Goal: Register for event/course: Register for event/course

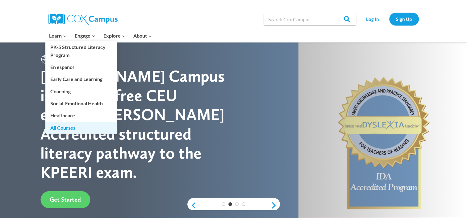
click at [64, 126] on link "All Courses" at bounding box center [81, 128] width 72 height 12
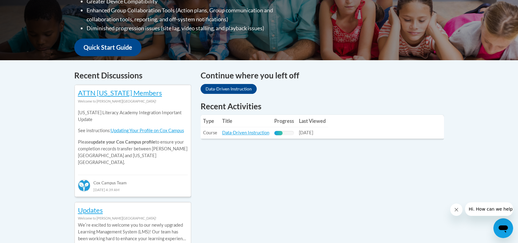
scroll to position [192, 0]
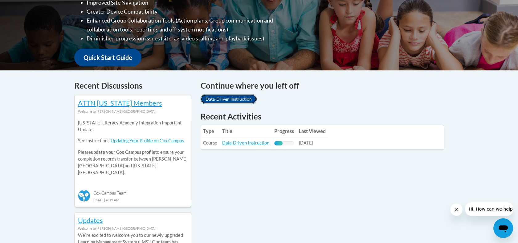
click at [244, 101] on link "Data-Driven Instruction" at bounding box center [229, 99] width 56 height 10
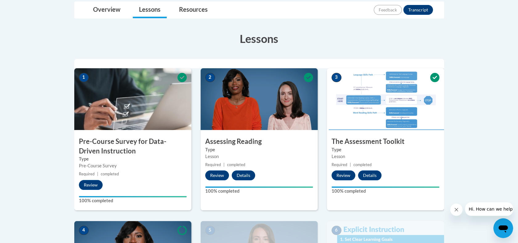
scroll to position [109, 0]
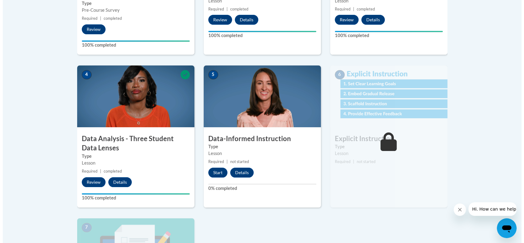
scroll to position [305, 0]
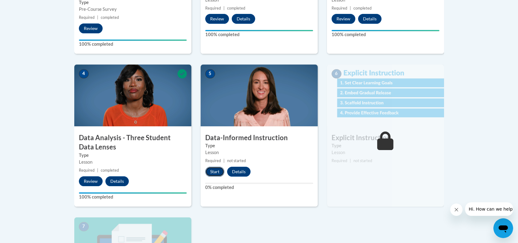
click at [212, 173] on button "Start" at bounding box center [214, 172] width 19 height 10
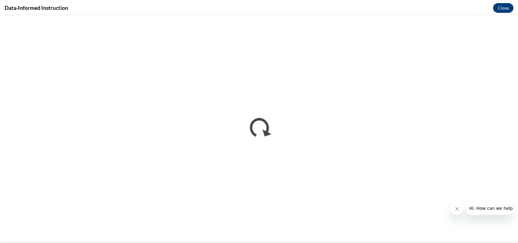
scroll to position [0, 0]
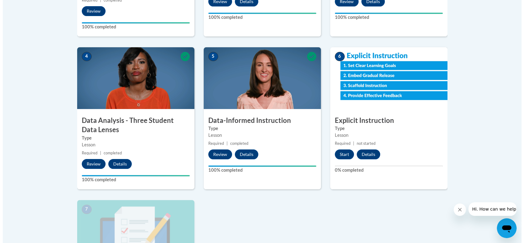
scroll to position [380, 0]
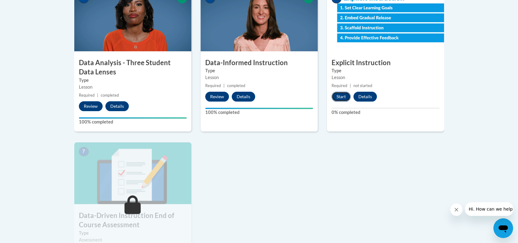
click at [337, 96] on button "Start" at bounding box center [341, 97] width 19 height 10
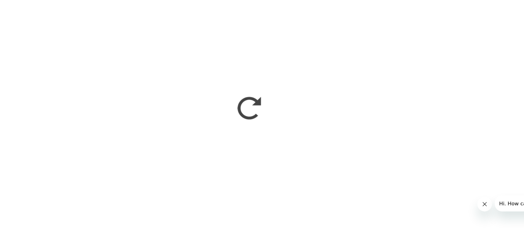
scroll to position [0, 0]
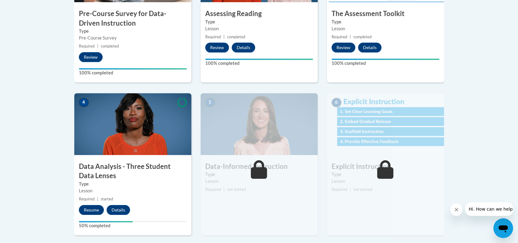
scroll to position [275, 0]
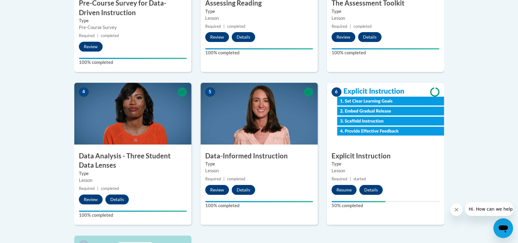
scroll to position [272, 0]
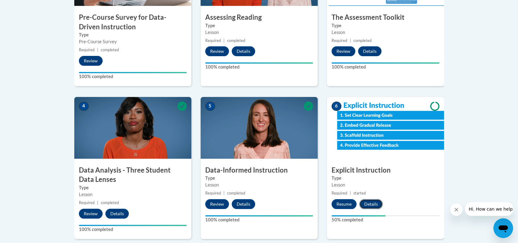
click at [375, 201] on button "Details" at bounding box center [371, 204] width 23 height 10
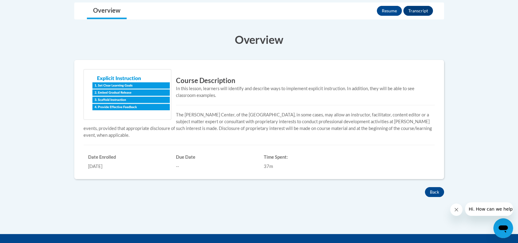
scroll to position [138, 0]
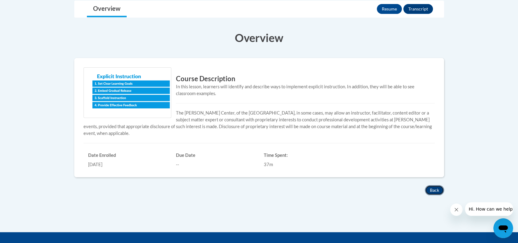
click at [434, 192] on button "Back" at bounding box center [434, 190] width 19 height 10
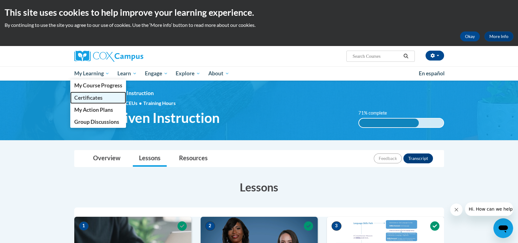
click at [95, 98] on span "Certificates" at bounding box center [88, 97] width 28 height 6
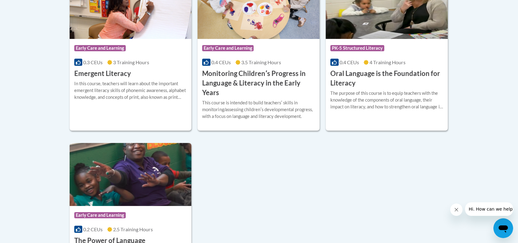
scroll to position [184, 0]
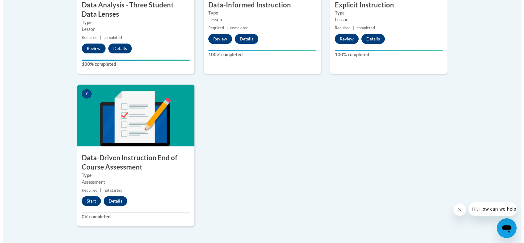
scroll to position [457, 0]
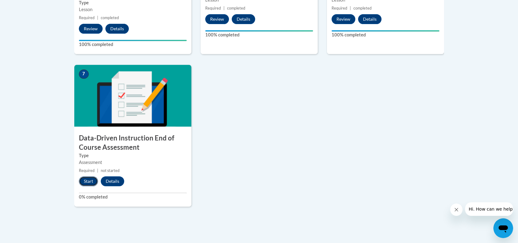
click at [91, 181] on button "Start" at bounding box center [88, 181] width 19 height 10
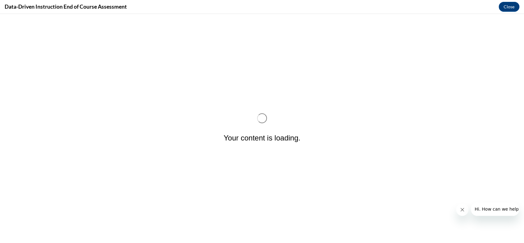
scroll to position [0, 0]
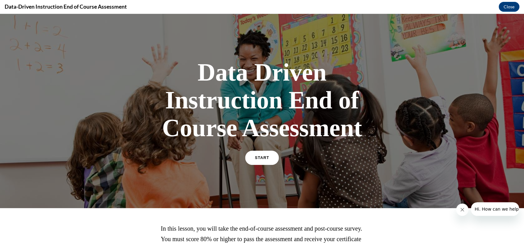
click at [260, 159] on span "START" at bounding box center [262, 157] width 14 height 5
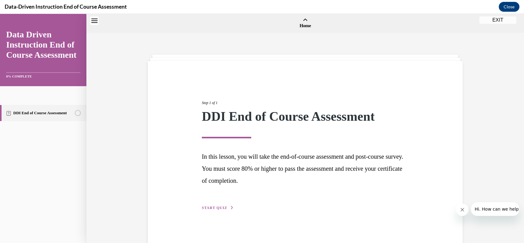
scroll to position [19, 0]
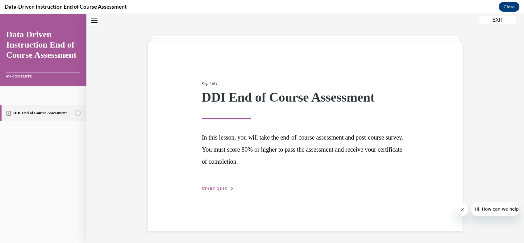
click at [207, 189] on span "START QUIZ" at bounding box center [214, 188] width 25 height 4
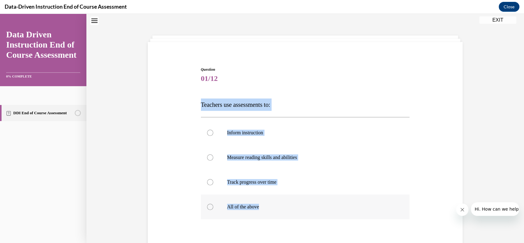
drag, startPoint x: 199, startPoint y: 104, endPoint x: 272, endPoint y: 206, distance: 125.6
click at [272, 206] on div "Question 01/12 Teachers use assessments to: Inform instruction Measure reading …" at bounding box center [305, 181] width 209 height 229
copy div "Teachers use assessments to: Inform instruction Measure reading skills and abil…"
click at [178, 190] on div "Question 01/12 Teachers use assessments to: Inform instruction Measure reading …" at bounding box center [305, 171] width 318 height 247
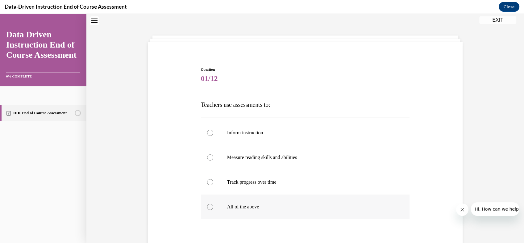
click at [209, 207] on div at bounding box center [210, 207] width 6 height 6
click at [209, 207] on input "All of the above" at bounding box center [210, 207] width 6 height 6
radio input "true"
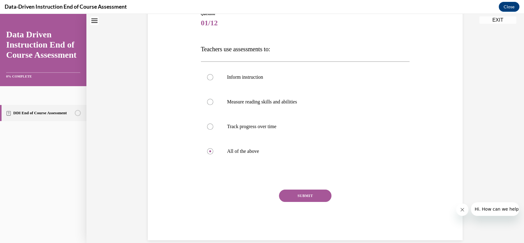
scroll to position [84, 0]
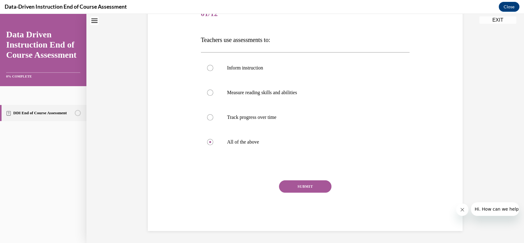
click at [316, 179] on div "Question 01/12 Teachers use assessments to: Inform instruction Measure reading …" at bounding box center [305, 116] width 209 height 229
click at [307, 188] on button "SUBMIT" at bounding box center [305, 186] width 52 height 12
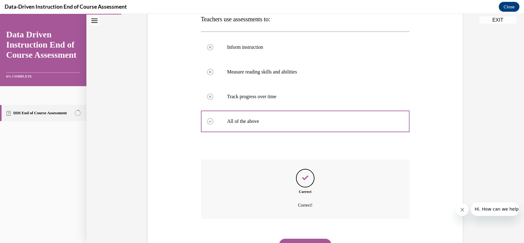
scroll to position [134, 0]
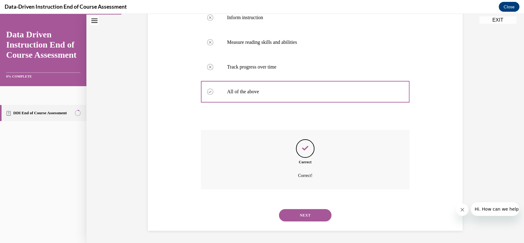
click at [306, 216] on button "NEXT" at bounding box center [305, 215] width 52 height 12
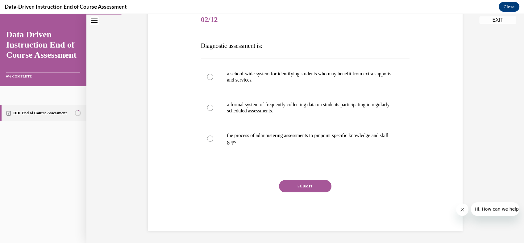
scroll to position [68, 0]
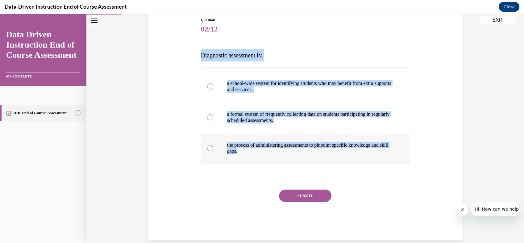
drag, startPoint x: 199, startPoint y: 55, endPoint x: 313, endPoint y: 155, distance: 152.3
click at [313, 155] on div "Question 02/12 Diagnostic assessment is: a school-wide system for identifying s…" at bounding box center [305, 128] width 209 height 223
copy div "Diagnostic assessment is: a school-wide system for identifying students who may…"
click at [184, 103] on div "Question 02/12 Diagnostic assessment is: a school-wide system for identifying s…" at bounding box center [305, 119] width 318 height 241
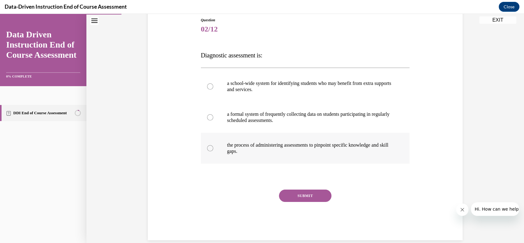
click at [207, 148] on div at bounding box center [210, 148] width 6 height 6
click at [207, 148] on input "the process of administering assessments to pinpoint specific knowledge and ski…" at bounding box center [210, 148] width 6 height 6
radio input "true"
click at [307, 196] on button "SUBMIT" at bounding box center [305, 195] width 52 height 12
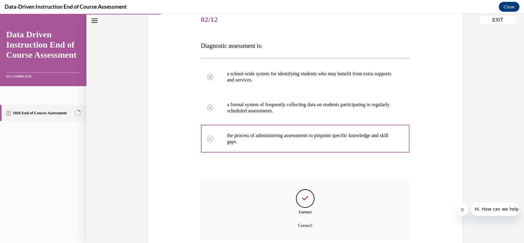
scroll to position [128, 0]
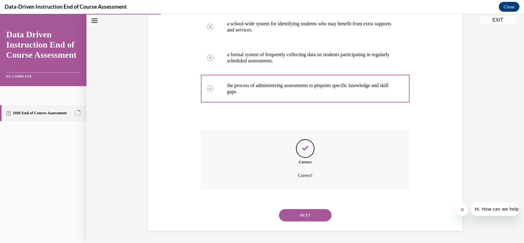
click at [296, 215] on button "NEXT" at bounding box center [305, 215] width 52 height 12
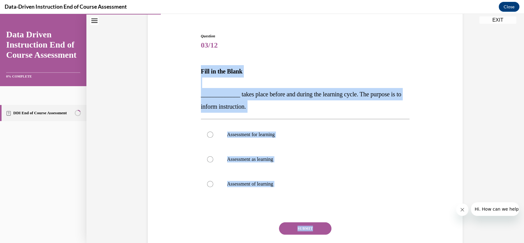
scroll to position [57, 0]
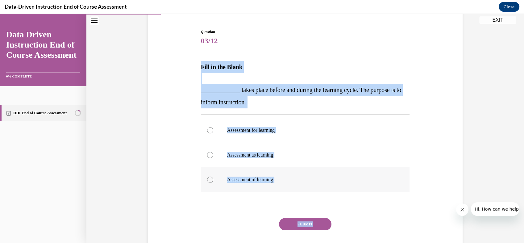
drag, startPoint x: 197, startPoint y: 124, endPoint x: 278, endPoint y: 183, distance: 100.0
click at [278, 183] on div "Question 03/12 Fill in the Blank _____________ takes place before and during th…" at bounding box center [305, 144] width 212 height 249
copy div "Fill in the Blank _____________ takes place before and during the learning cycl…"
click at [183, 69] on div "Question 03/12 Fill in the Blank _____________ takes place before and during th…" at bounding box center [305, 139] width 318 height 258
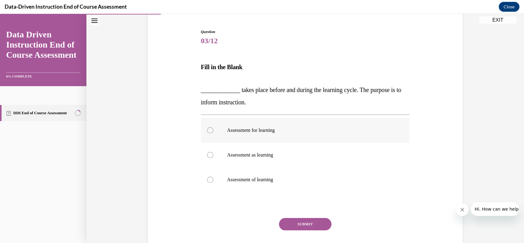
click at [209, 129] on div at bounding box center [210, 130] width 6 height 6
click at [209, 129] on input "Assessment for learning" at bounding box center [210, 130] width 6 height 6
radio input "true"
click at [291, 222] on button "SUBMIT" at bounding box center [305, 224] width 52 height 12
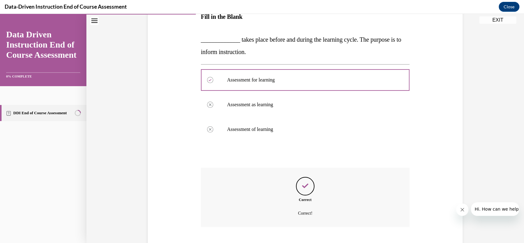
scroll to position [145, 0]
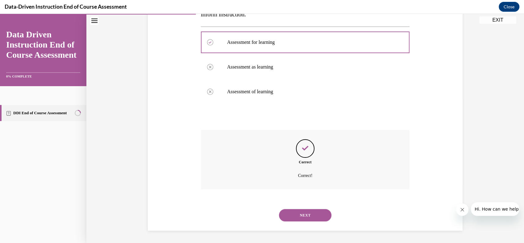
click at [314, 216] on button "NEXT" at bounding box center [305, 215] width 52 height 12
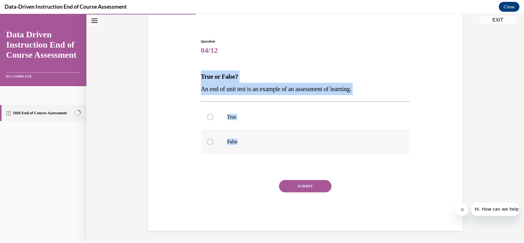
drag, startPoint x: 198, startPoint y: 74, endPoint x: 249, endPoint y: 143, distance: 85.2
click at [249, 143] on div "Question 04/12 True or False? An end of unit test is an example of an assessmen…" at bounding box center [305, 135] width 209 height 192
copy div "True or False? An end of unit test is an example of an assessment of learning. …"
click at [186, 117] on div "Question 04/12 True or False? An end of unit test is an example of an assessmen…" at bounding box center [305, 125] width 318 height 210
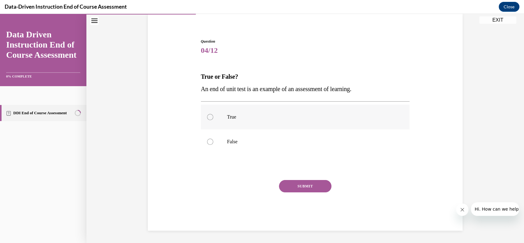
click at [210, 114] on label "True" at bounding box center [305, 117] width 209 height 25
click at [210, 114] on input "True" at bounding box center [210, 117] width 6 height 6
radio input "true"
click at [306, 184] on button "SUBMIT" at bounding box center [305, 186] width 52 height 12
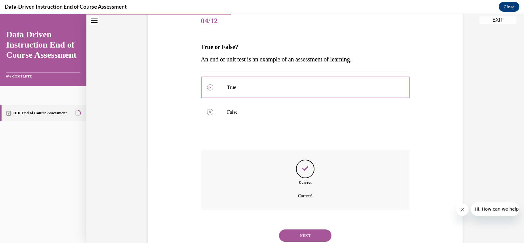
scroll to position [97, 0]
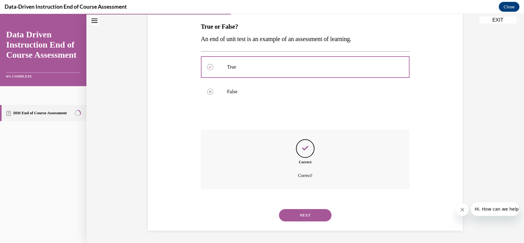
click at [293, 219] on button "NEXT" at bounding box center [305, 215] width 52 height 12
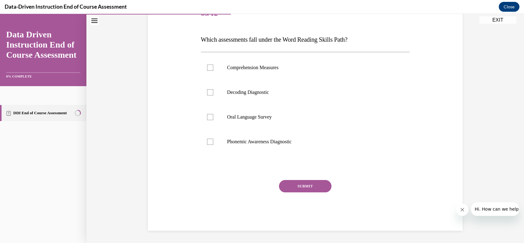
scroll to position [69, 0]
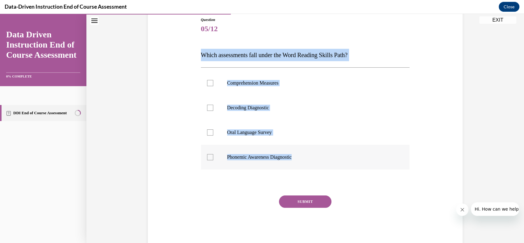
drag, startPoint x: 196, startPoint y: 54, endPoint x: 302, endPoint y: 157, distance: 147.4
click at [302, 157] on div "Question 05/12 Which assessments fall under the Word Reading Skills Path? Compr…" at bounding box center [305, 127] width 212 height 238
copy div "Which assessments fall under the Word Reading Skills Path? Comprehension Measur…"
click at [168, 91] on div "Question 05/12 Which assessments fall under the Word Reading Skills Path? Compr…" at bounding box center [305, 121] width 318 height 247
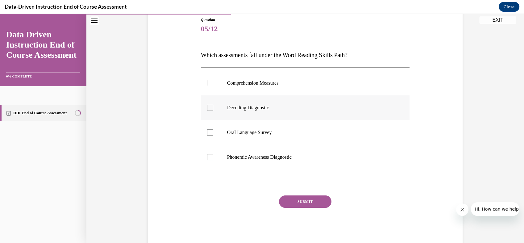
click at [207, 107] on div at bounding box center [210, 108] width 6 height 6
click at [207, 107] on input "Decoding Diagnostic" at bounding box center [210, 108] width 6 height 6
checkbox input "true"
click at [306, 204] on button "SUBMIT" at bounding box center [305, 201] width 52 height 12
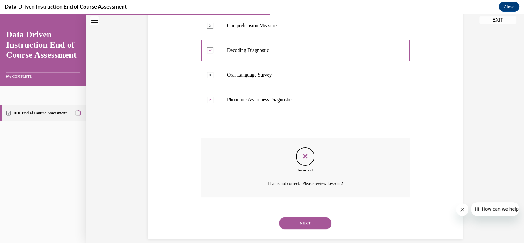
scroll to position [134, 0]
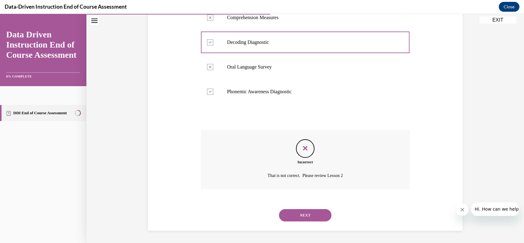
click at [298, 217] on button "NEXT" at bounding box center [305, 215] width 52 height 12
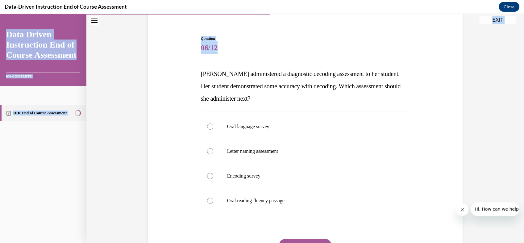
scroll to position [73, 0]
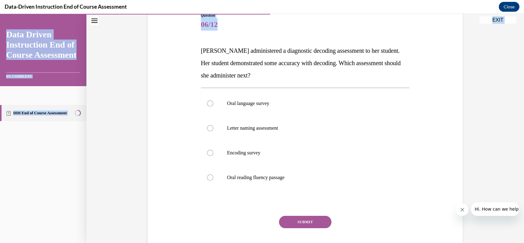
drag, startPoint x: 198, startPoint y: 121, endPoint x: 297, endPoint y: 190, distance: 120.7
click at [297, 190] on div "Question 06/12 Mrs. Lee administered a diagnostic decoding assessment to her st…" at bounding box center [305, 140] width 209 height 254
copy div "Mrs. Lee administered a diagnostic decoding assessment to her student. Her stud…"
click at [316, 150] on p "Encoding survey" at bounding box center [310, 153] width 167 height 6
click at [213, 150] on input "Encoding survey" at bounding box center [210, 153] width 6 height 6
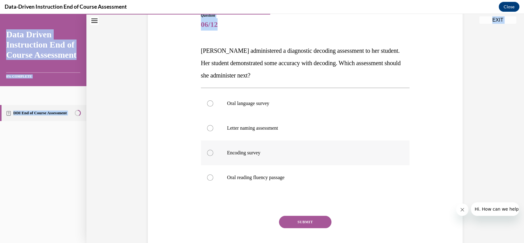
radio input "true"
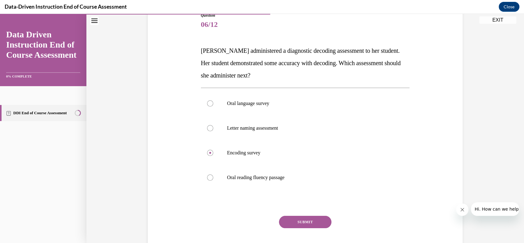
click at [290, 217] on button "SUBMIT" at bounding box center [305, 222] width 52 height 12
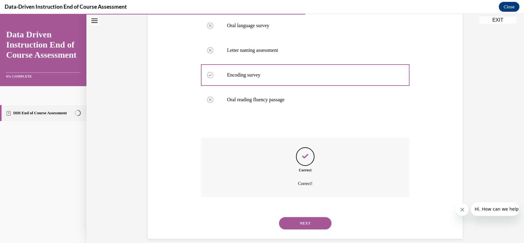
scroll to position [159, 0]
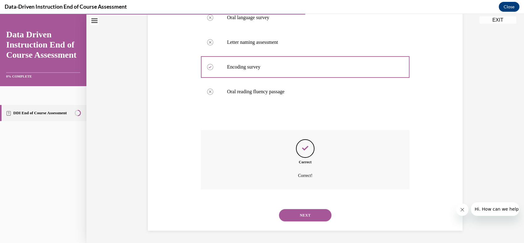
click at [307, 219] on button "NEXT" at bounding box center [305, 215] width 52 height 12
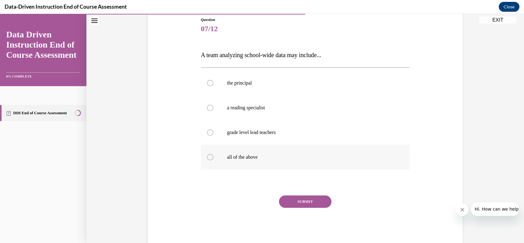
click at [207, 154] on div at bounding box center [210, 157] width 6 height 6
click at [207, 154] on input "all of the above" at bounding box center [210, 157] width 6 height 6
radio input "true"
click at [292, 201] on button "SUBMIT" at bounding box center [305, 201] width 52 height 12
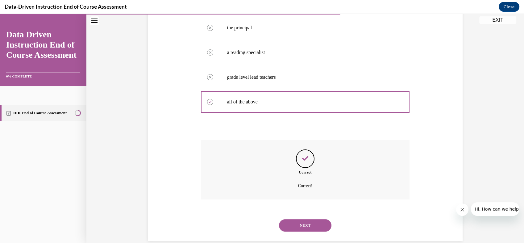
scroll to position [134, 0]
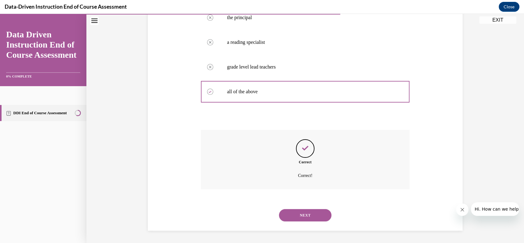
click at [296, 215] on button "NEXT" at bounding box center [305, 215] width 52 height 12
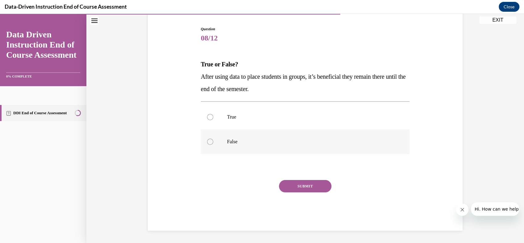
click at [207, 143] on div at bounding box center [210, 141] width 6 height 6
click at [207, 143] on input "False" at bounding box center [210, 141] width 6 height 6
radio input "true"
click at [291, 188] on button "SUBMIT" at bounding box center [305, 186] width 52 height 12
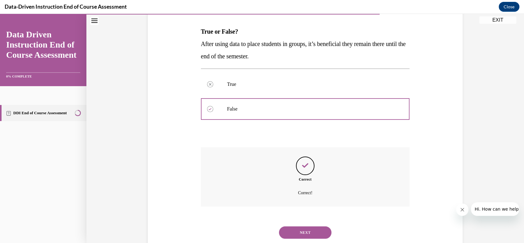
scroll to position [109, 0]
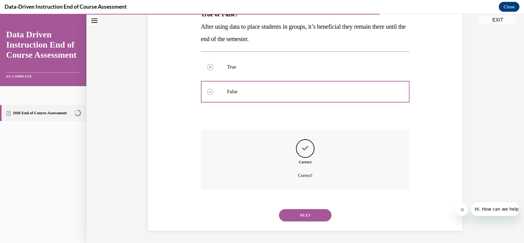
click at [295, 217] on button "NEXT" at bounding box center [305, 215] width 52 height 12
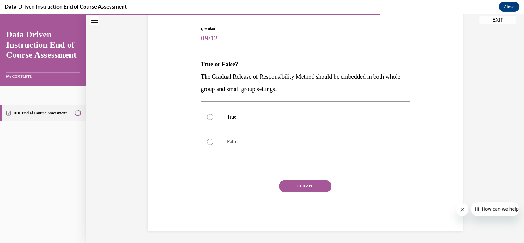
scroll to position [60, 0]
click at [208, 118] on div at bounding box center [210, 117] width 6 height 6
click at [208, 118] on input "True" at bounding box center [210, 117] width 6 height 6
radio input "true"
click at [289, 190] on button "SUBMIT" at bounding box center [305, 186] width 52 height 12
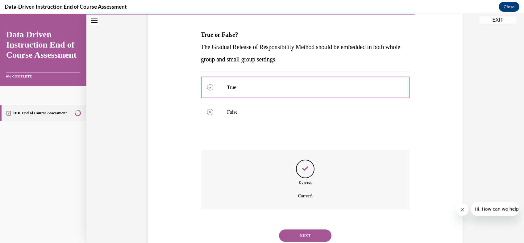
scroll to position [109, 0]
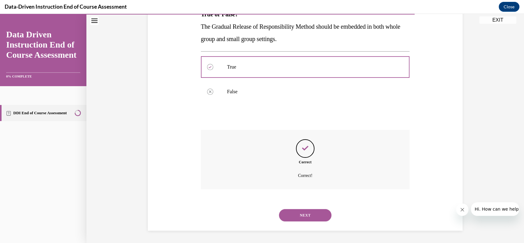
click at [296, 214] on button "NEXT" at bounding box center [305, 215] width 52 height 12
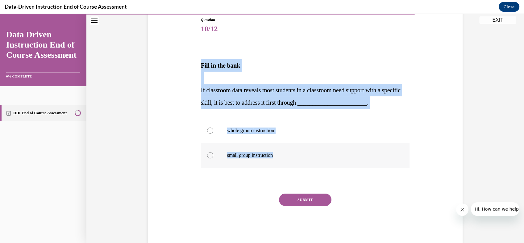
drag, startPoint x: 198, startPoint y: 64, endPoint x: 278, endPoint y: 159, distance: 123.4
click at [278, 159] on div "Question 10/12 Fill in the bank If classroom data reveals most students in a cl…" at bounding box center [305, 130] width 209 height 227
copy div "Fill in the bank If classroom data reveals most students in a classroom need su…"
click at [168, 154] on div "Question 10/12 Fill in the bank If classroom data reveals most students in a cl…" at bounding box center [305, 120] width 318 height 245
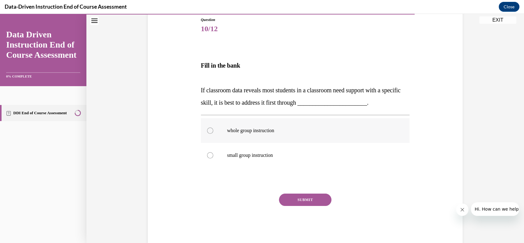
click at [204, 133] on label "whole group instruction" at bounding box center [305, 130] width 209 height 25
click at [207, 133] on input "whole group instruction" at bounding box center [210, 130] width 6 height 6
radio input "true"
click at [284, 200] on button "SUBMIT" at bounding box center [305, 199] width 52 height 12
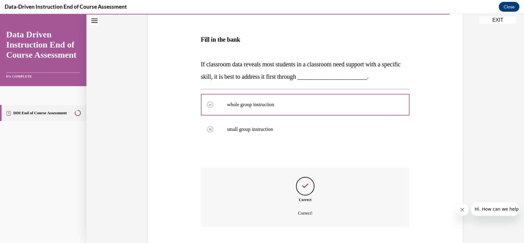
scroll to position [132, 0]
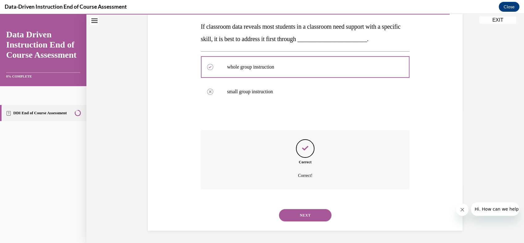
click at [286, 216] on button "NEXT" at bounding box center [305, 215] width 52 height 12
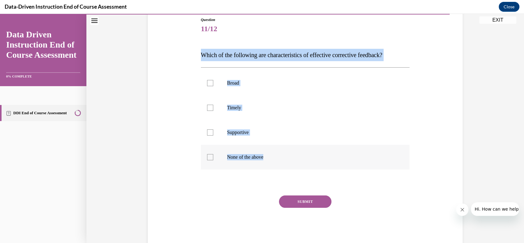
drag, startPoint x: 200, startPoint y: 52, endPoint x: 274, endPoint y: 159, distance: 130.8
click at [274, 159] on div "Question 11/12 Which of the following are characteristics of effective correcti…" at bounding box center [305, 131] width 209 height 229
copy div "Which of the following are characteristics of effective corrective feedback? Br…"
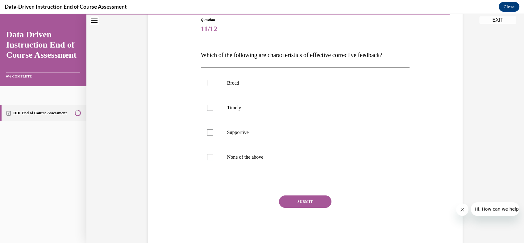
click at [159, 40] on div "Question 11/12 Which of the following are characteristics of effective correcti…" at bounding box center [305, 121] width 318 height 247
click at [207, 132] on div at bounding box center [210, 132] width 6 height 6
click at [207, 132] on input "Supportive" at bounding box center [210, 132] width 6 height 6
checkbox input "true"
click at [295, 201] on button "SUBMIT" at bounding box center [305, 201] width 52 height 12
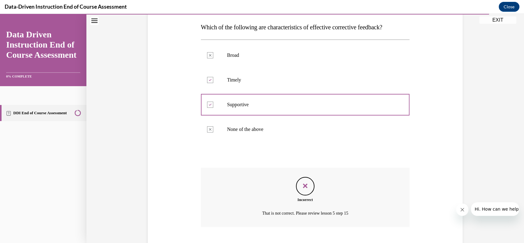
scroll to position [134, 0]
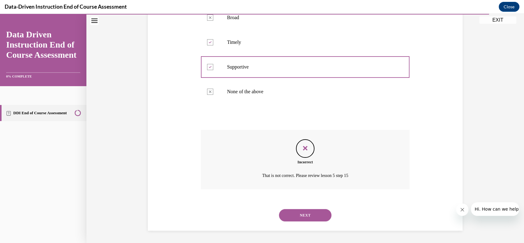
click at [298, 216] on button "NEXT" at bounding box center [305, 215] width 52 height 12
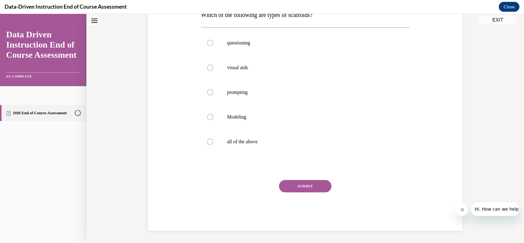
scroll to position [0, 0]
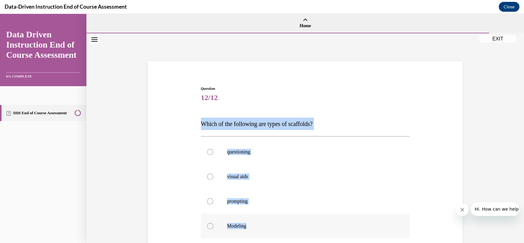
drag, startPoint x: 198, startPoint y: 121, endPoint x: 283, endPoint y: 227, distance: 135.4
click at [283, 227] on div "Question 12/12 Which of the following are types of scaffolds? questioning visua…" at bounding box center [305, 213] width 209 height 254
copy div "Which of the following are types of scaffolds? questioning visual aids promptin…"
click at [180, 157] on div "Question 12/12 Which of the following are types of scaffolds? questioning visua…" at bounding box center [305, 203] width 318 height 272
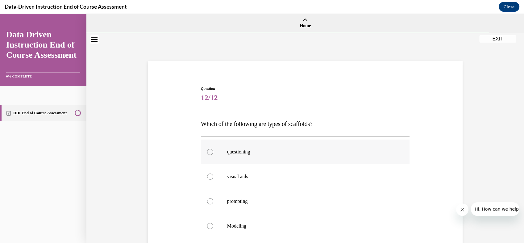
click at [207, 152] on div at bounding box center [210, 152] width 6 height 6
click at [207, 152] on input "questioning" at bounding box center [210, 152] width 6 height 6
radio input "true"
click at [207, 175] on div at bounding box center [210, 176] width 6 height 6
click at [207, 175] on input "visual aids" at bounding box center [210, 176] width 6 height 6
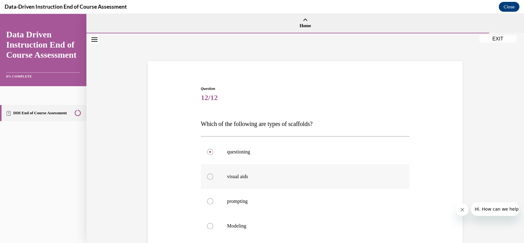
radio input "true"
click at [208, 201] on div at bounding box center [210, 201] width 6 height 6
click at [208, 201] on input "prompting" at bounding box center [210, 201] width 6 height 6
radio input "true"
click at [207, 226] on div at bounding box center [210, 226] width 6 height 6
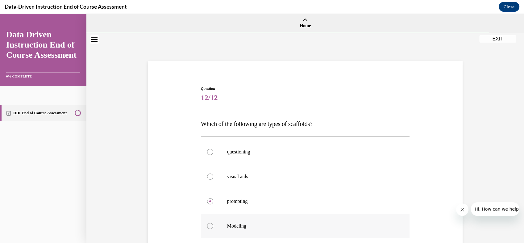
click at [207, 226] on input "Modeling" at bounding box center [210, 226] width 6 height 6
radio input "true"
click at [208, 177] on div at bounding box center [210, 176] width 6 height 6
click at [208, 177] on input "visual aids" at bounding box center [210, 176] width 6 height 6
radio input "true"
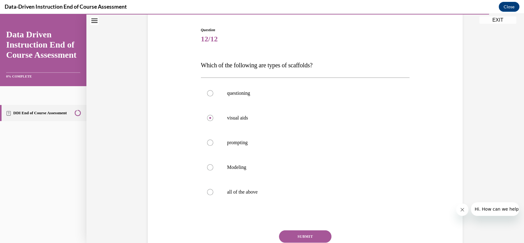
scroll to position [59, 0]
click at [208, 189] on div at bounding box center [210, 191] width 6 height 6
click at [208, 189] on input "all of the above" at bounding box center [210, 191] width 6 height 6
radio input "true"
click at [308, 234] on button "SUBMIT" at bounding box center [305, 235] width 52 height 12
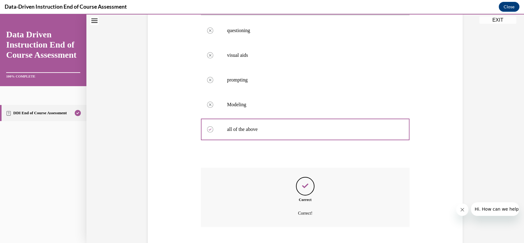
scroll to position [159, 0]
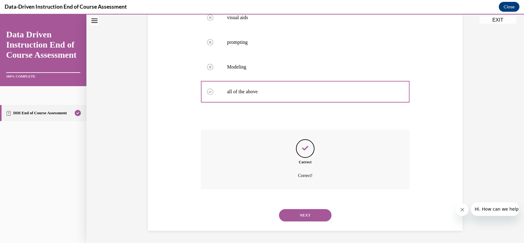
click at [308, 212] on button "NEXT" at bounding box center [305, 215] width 52 height 12
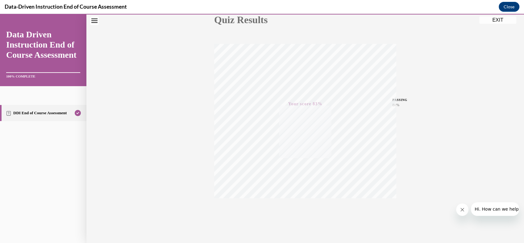
scroll to position [87, 0]
click at [299, 205] on icon "button" at bounding box center [305, 205] width 22 height 7
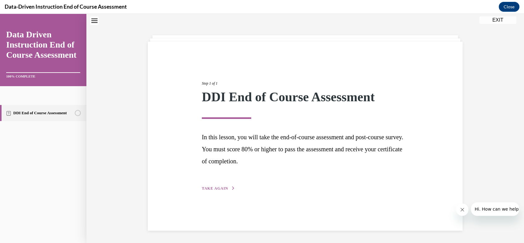
click at [231, 189] on icon "button" at bounding box center [233, 187] width 4 height 3
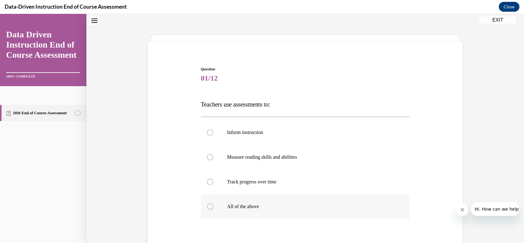
click at [207, 206] on div at bounding box center [210, 206] width 6 height 6
click at [207, 206] on input "All of the above" at bounding box center [210, 206] width 6 height 6
radio input "true"
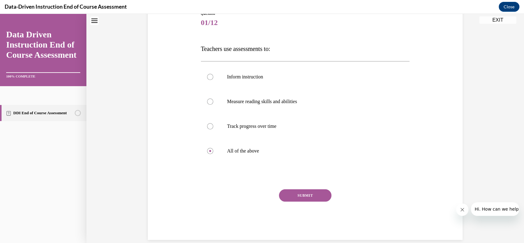
scroll to position [84, 0]
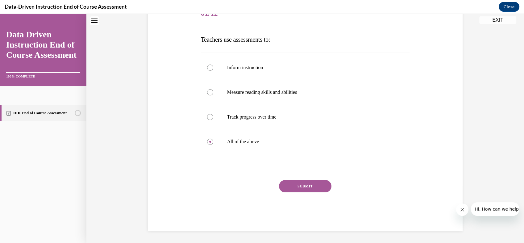
click at [320, 182] on button "SUBMIT" at bounding box center [305, 186] width 52 height 12
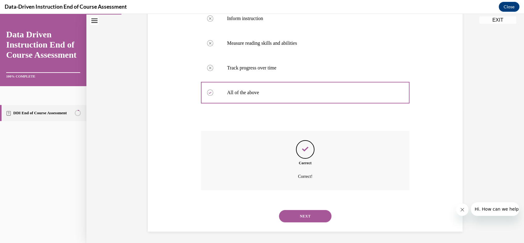
scroll to position [134, 0]
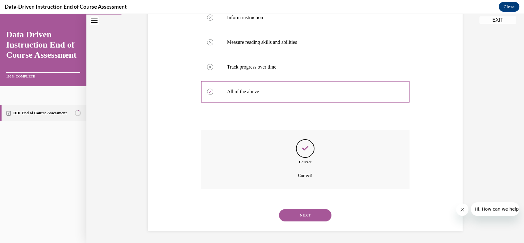
click at [307, 217] on button "NEXT" at bounding box center [305, 215] width 52 height 12
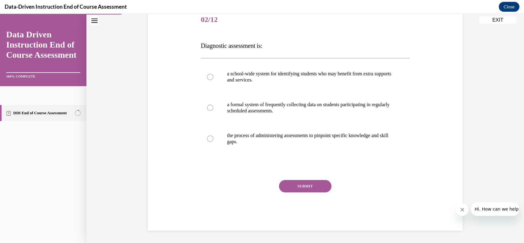
scroll to position [68, 0]
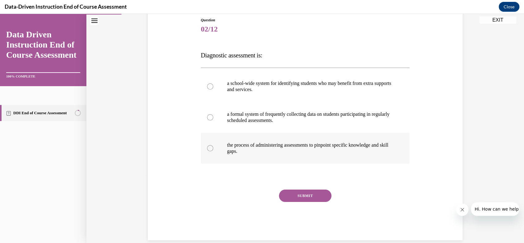
click at [210, 149] on label "the process of administering assessments to pinpoint specific knowledge and ski…" at bounding box center [305, 148] width 209 height 31
click at [210, 149] on input "the process of administering assessments to pinpoint specific knowledge and ski…" at bounding box center [210, 148] width 6 height 6
radio input "true"
click at [294, 196] on button "SUBMIT" at bounding box center [305, 195] width 52 height 12
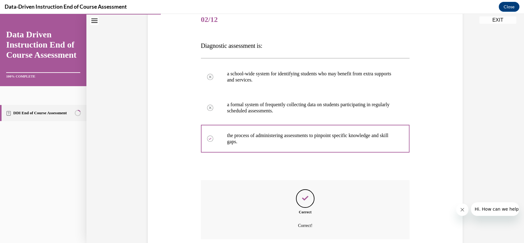
scroll to position [128, 0]
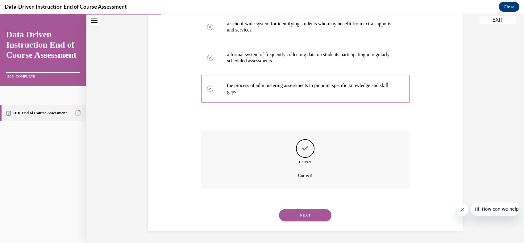
click at [302, 217] on button "NEXT" at bounding box center [305, 215] width 52 height 12
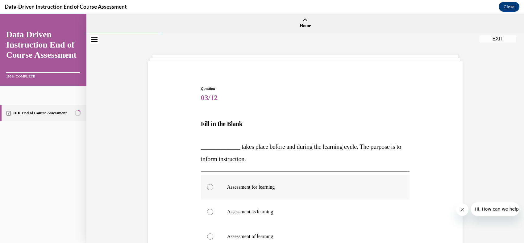
click at [207, 186] on div at bounding box center [210, 187] width 6 height 6
click at [207, 186] on input "Assessment for learning" at bounding box center [210, 187] width 6 height 6
radio input "true"
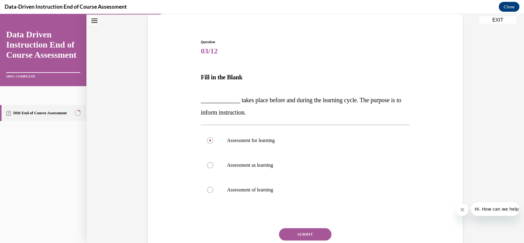
scroll to position [76, 0]
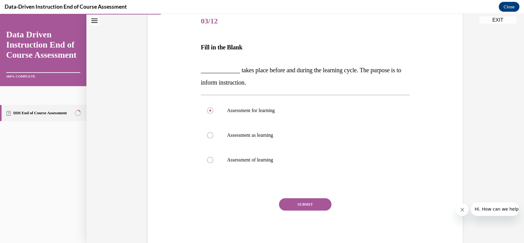
click at [311, 208] on button "SUBMIT" at bounding box center [305, 204] width 52 height 12
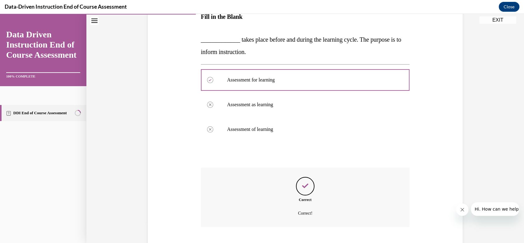
scroll to position [145, 0]
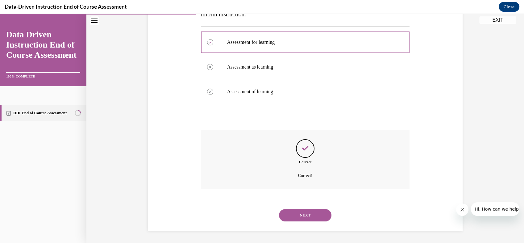
click at [304, 213] on button "NEXT" at bounding box center [305, 215] width 52 height 12
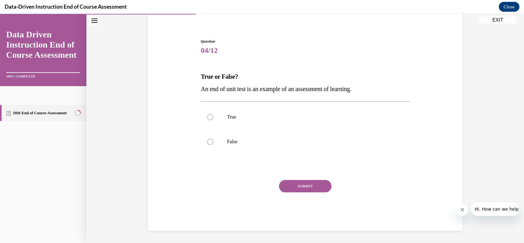
scroll to position [47, 0]
click at [207, 121] on label "True" at bounding box center [305, 117] width 209 height 25
click at [207, 120] on input "True" at bounding box center [210, 117] width 6 height 6
radio input "true"
click at [291, 192] on div "SUBMIT" at bounding box center [305, 195] width 209 height 31
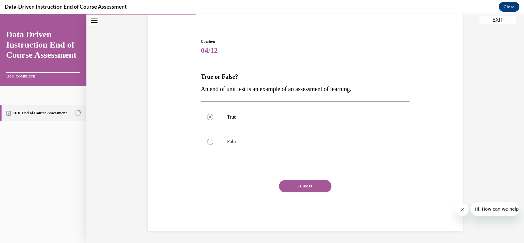
click at [291, 186] on button "SUBMIT" at bounding box center [305, 186] width 52 height 12
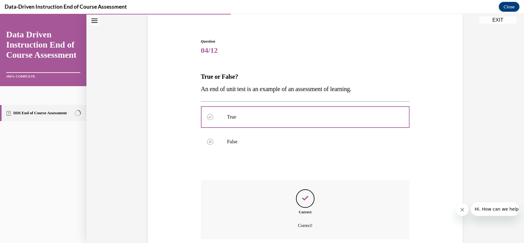
scroll to position [97, 0]
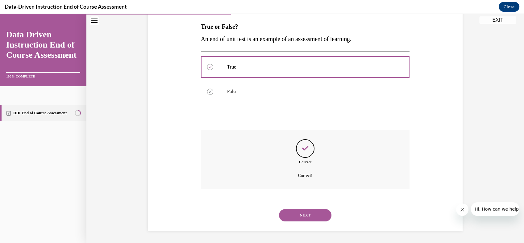
click at [301, 216] on button "NEXT" at bounding box center [305, 215] width 52 height 12
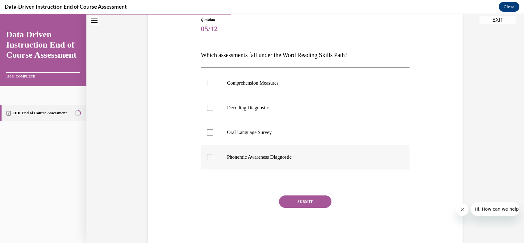
click at [209, 157] on div at bounding box center [210, 157] width 6 height 6
click at [209, 157] on input "Phonemic Awareness Diagnostic" at bounding box center [210, 157] width 6 height 6
checkbox input "true"
click at [298, 205] on button "SUBMIT" at bounding box center [305, 201] width 52 height 12
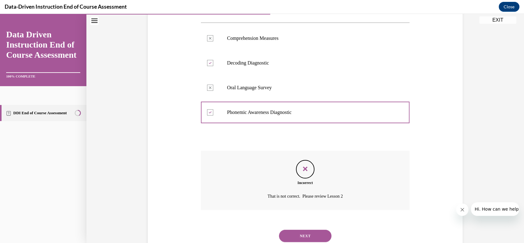
scroll to position [134, 0]
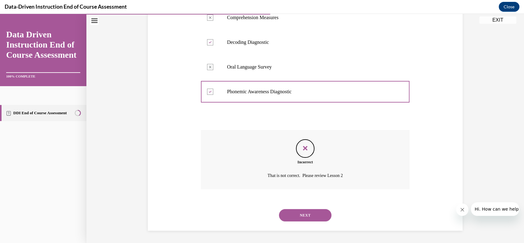
click at [293, 217] on button "NEXT" at bounding box center [305, 215] width 52 height 12
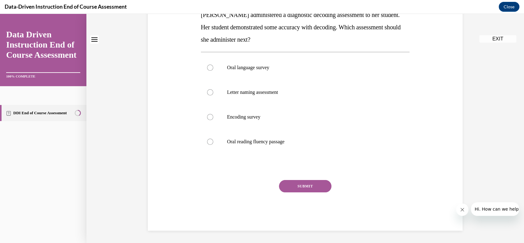
scroll to position [0, 0]
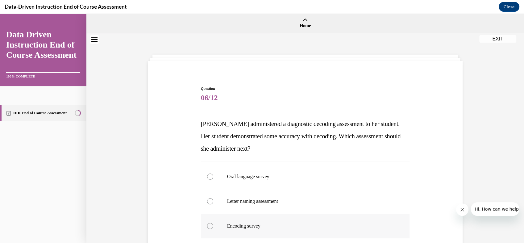
click at [208, 227] on div at bounding box center [210, 226] width 6 height 6
click at [208, 227] on input "Encoding survey" at bounding box center [210, 226] width 6 height 6
radio input "true"
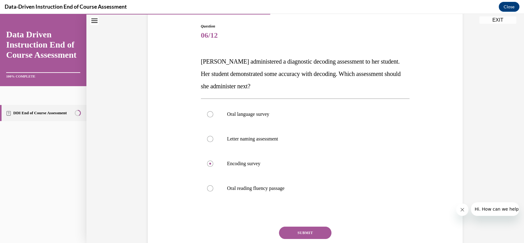
scroll to position [87, 0]
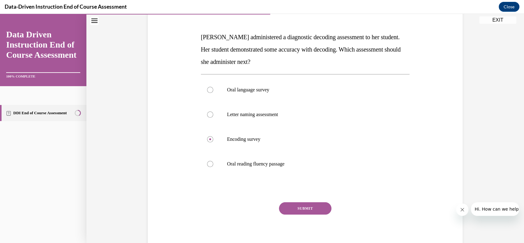
click at [323, 209] on button "SUBMIT" at bounding box center [305, 208] width 52 height 12
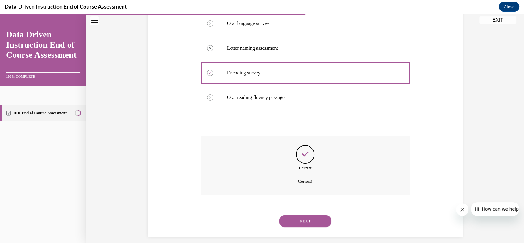
scroll to position [159, 0]
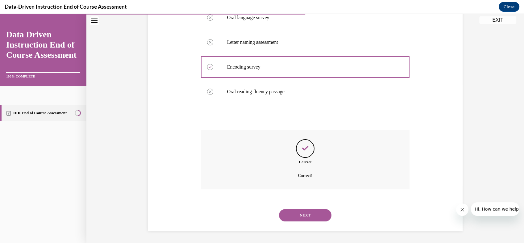
click at [299, 213] on button "NEXT" at bounding box center [305, 215] width 52 height 12
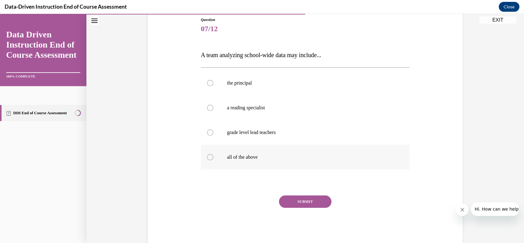
click at [211, 161] on label "all of the above" at bounding box center [305, 157] width 209 height 25
click at [211, 160] on input "all of the above" at bounding box center [210, 157] width 6 height 6
radio input "true"
click at [308, 199] on button "SUBMIT" at bounding box center [305, 201] width 52 height 12
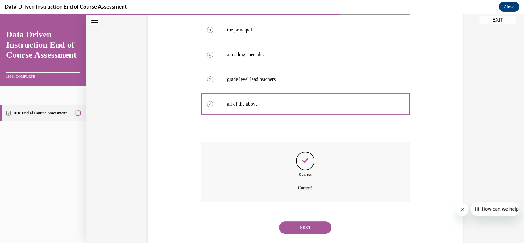
scroll to position [134, 0]
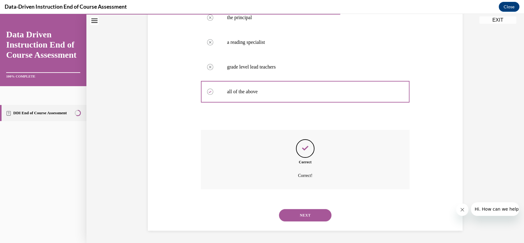
click at [299, 215] on button "NEXT" at bounding box center [305, 215] width 52 height 12
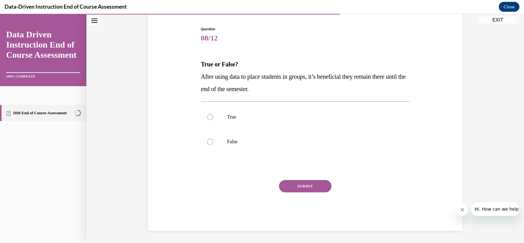
scroll to position [60, 0]
click at [207, 143] on div at bounding box center [210, 141] width 6 height 6
click at [207, 143] on input "False" at bounding box center [210, 141] width 6 height 6
radio input "true"
click at [305, 187] on button "SUBMIT" at bounding box center [305, 186] width 52 height 12
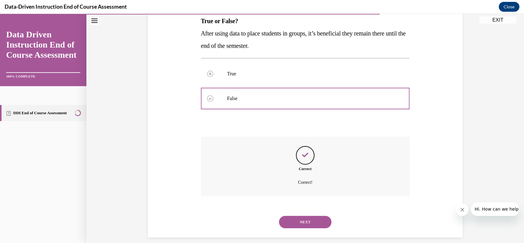
scroll to position [109, 0]
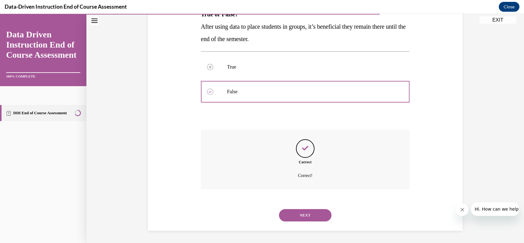
click at [286, 215] on button "NEXT" at bounding box center [305, 215] width 52 height 12
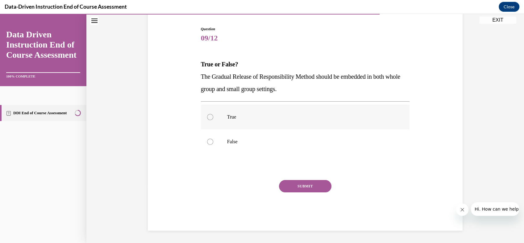
click at [210, 118] on label "True" at bounding box center [305, 117] width 209 height 25
click at [210, 118] on input "True" at bounding box center [210, 117] width 6 height 6
radio input "true"
click at [283, 182] on button "SUBMIT" at bounding box center [305, 186] width 52 height 12
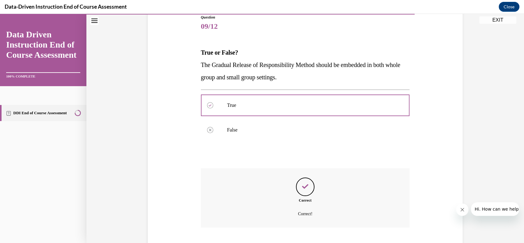
scroll to position [109, 0]
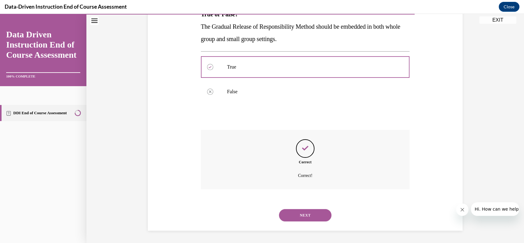
click at [294, 215] on button "NEXT" at bounding box center [305, 215] width 52 height 12
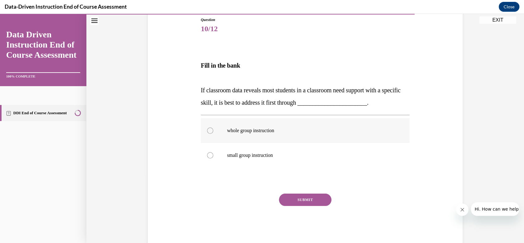
click at [207, 130] on div at bounding box center [210, 130] width 6 height 6
click at [207, 130] on input "whole group instruction" at bounding box center [210, 130] width 6 height 6
radio input "true"
click at [293, 199] on button "SUBMIT" at bounding box center [305, 199] width 52 height 12
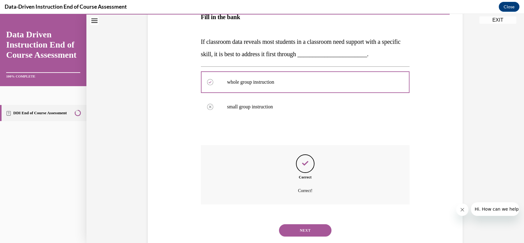
scroll to position [132, 0]
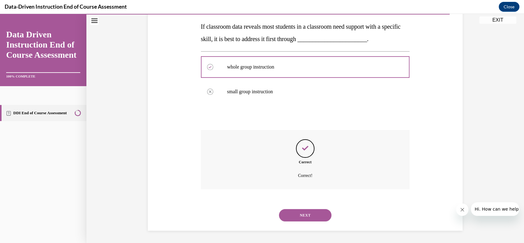
click at [298, 216] on button "NEXT" at bounding box center [305, 215] width 52 height 12
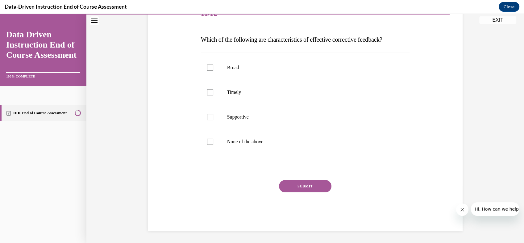
scroll to position [69, 0]
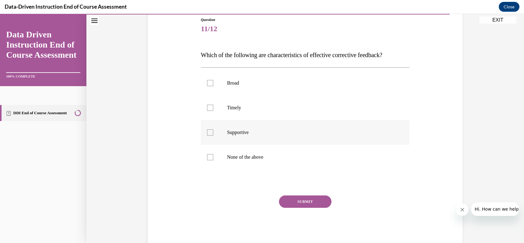
click at [208, 135] on div at bounding box center [210, 132] width 6 height 6
click at [208, 135] on input "Supportive" at bounding box center [210, 132] width 6 height 6
checkbox input "true"
click at [206, 111] on label "Timely" at bounding box center [305, 107] width 209 height 25
click at [207, 111] on input "Timely" at bounding box center [210, 108] width 6 height 6
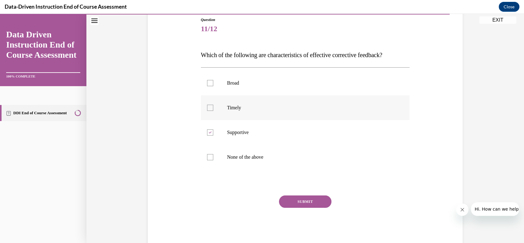
checkbox input "true"
click at [291, 199] on button "SUBMIT" at bounding box center [305, 201] width 52 height 12
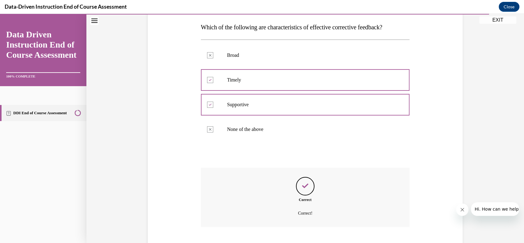
scroll to position [134, 0]
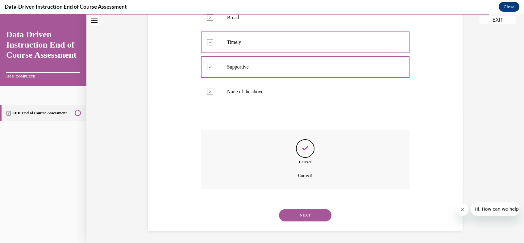
click at [294, 213] on button "NEXT" at bounding box center [305, 215] width 52 height 12
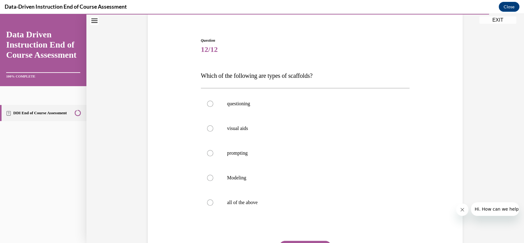
scroll to position [54, 0]
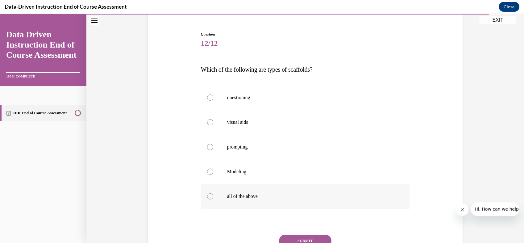
click at [210, 196] on label "all of the above" at bounding box center [305, 196] width 209 height 25
click at [210, 196] on input "all of the above" at bounding box center [210, 196] width 6 height 6
radio input "true"
click at [302, 238] on button "SUBMIT" at bounding box center [305, 240] width 52 height 12
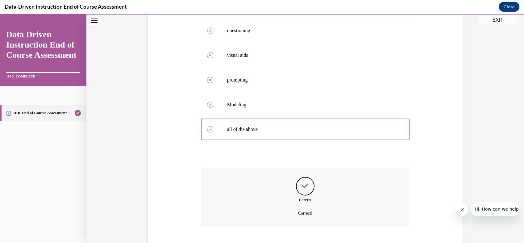
scroll to position [159, 0]
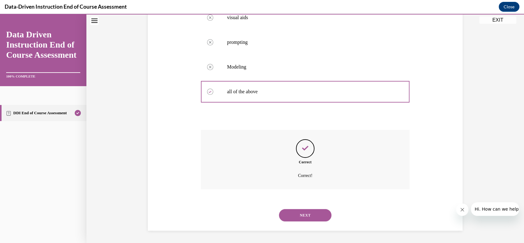
click at [288, 213] on button "NEXT" at bounding box center [305, 215] width 52 height 12
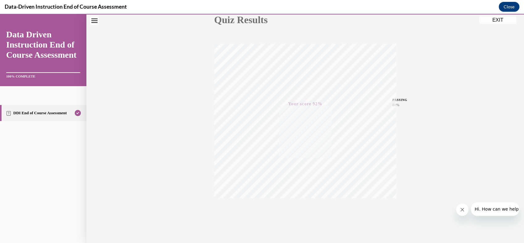
scroll to position [87, 0]
click at [497, 20] on button "EXIT" at bounding box center [497, 19] width 37 height 7
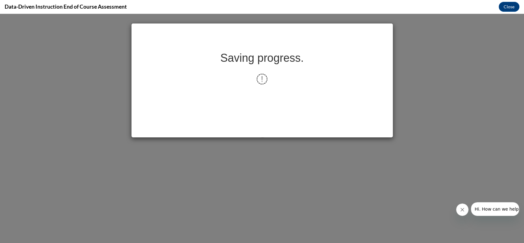
scroll to position [0, 0]
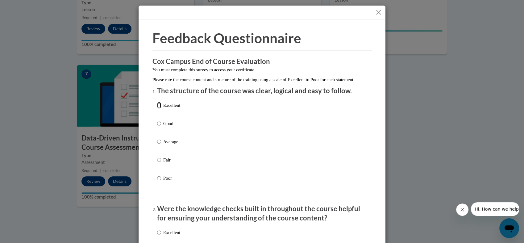
click at [157, 109] on input "Excellent" at bounding box center [159, 105] width 4 height 7
radio input "true"
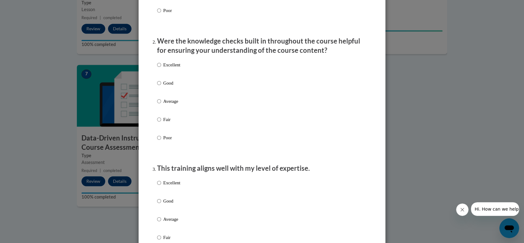
scroll to position [214, 0]
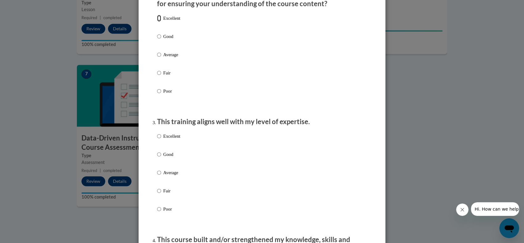
click at [157, 22] on input "Excellent" at bounding box center [159, 18] width 4 height 7
radio input "true"
click at [157, 139] on input "Excellent" at bounding box center [159, 136] width 4 height 7
radio input "true"
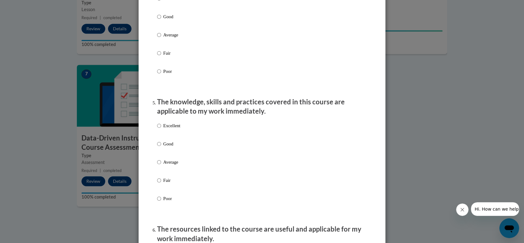
scroll to position [498, 0]
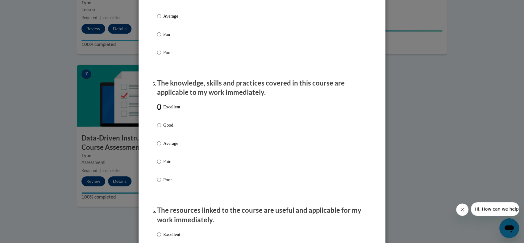
click at [157, 110] on input "Excellent" at bounding box center [159, 106] width 4 height 7
radio input "true"
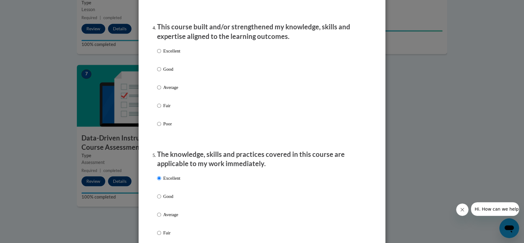
scroll to position [414, 0]
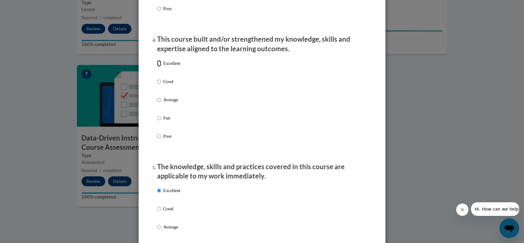
click at [158, 67] on input "Excellent" at bounding box center [159, 63] width 4 height 7
radio input "true"
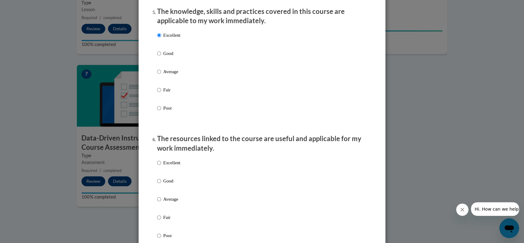
scroll to position [661, 0]
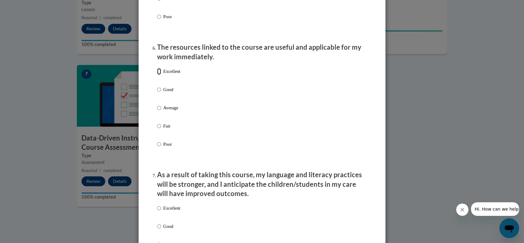
click at [157, 75] on input "Excellent" at bounding box center [159, 71] width 4 height 7
radio input "true"
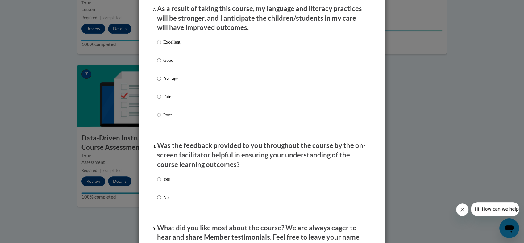
scroll to position [828, 0]
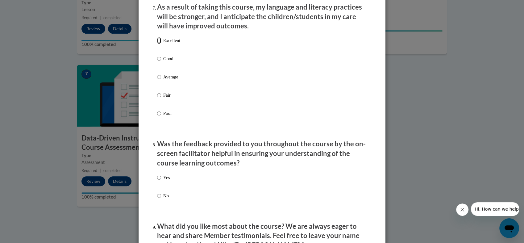
click at [157, 44] on input "Excellent" at bounding box center [159, 40] width 4 height 7
radio input "true"
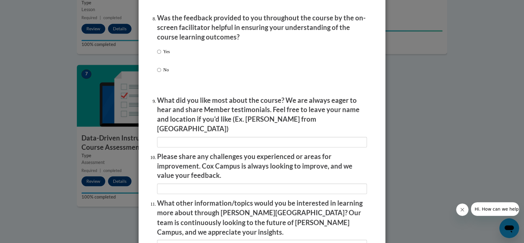
scroll to position [957, 0]
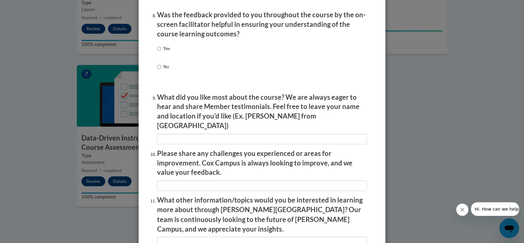
click at [158, 52] on input "Yes" at bounding box center [159, 48] width 4 height 7
radio input "true"
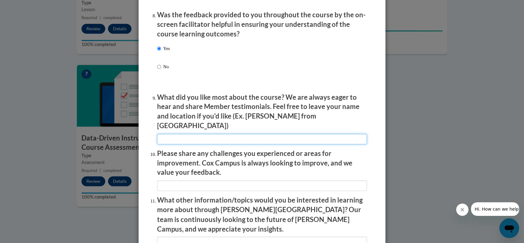
click at [193, 134] on input "textbox" at bounding box center [262, 139] width 210 height 10
type input "Shay from Indiana"
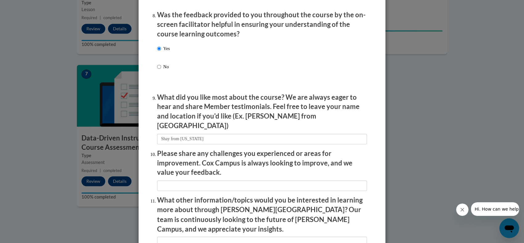
scroll to position [1039, 0]
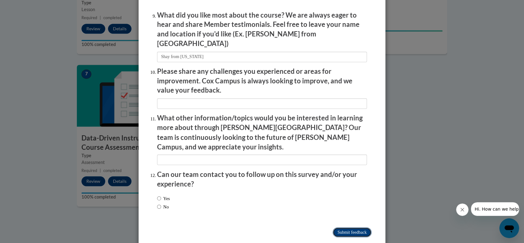
click at [347, 227] on input "Submit feedback" at bounding box center [351, 232] width 39 height 10
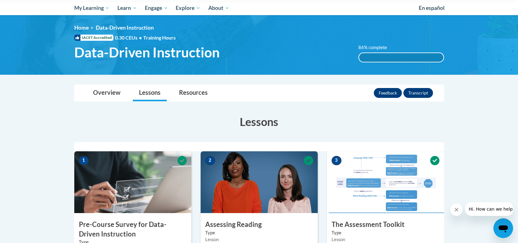
scroll to position [64, 0]
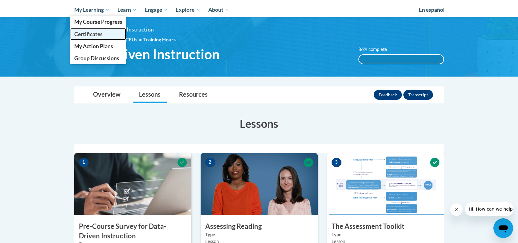
click at [96, 33] on span "Certificates" at bounding box center [88, 34] width 28 height 6
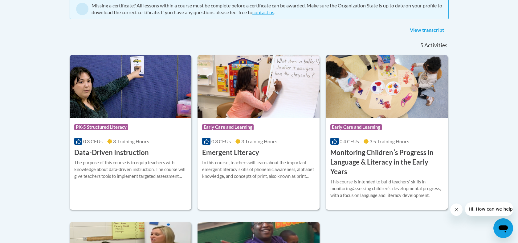
scroll to position [143, 0]
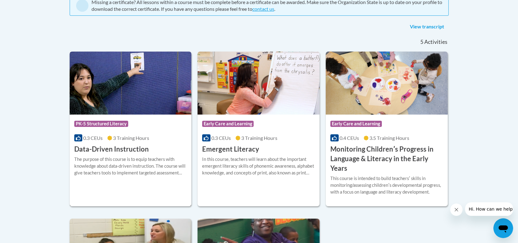
click at [142, 122] on div "Course Category: PK-5 Structured Literacy" at bounding box center [130, 124] width 113 height 14
